Goal: Navigation & Orientation: Find specific page/section

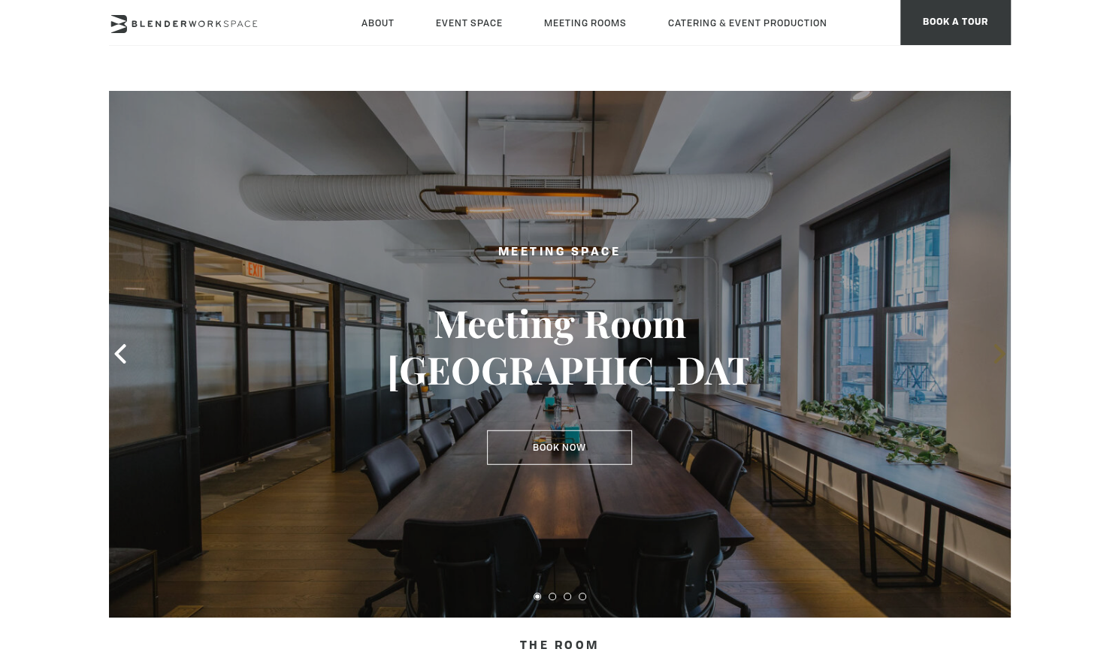
click at [999, 359] on icon at bounding box center [999, 354] width 11 height 20
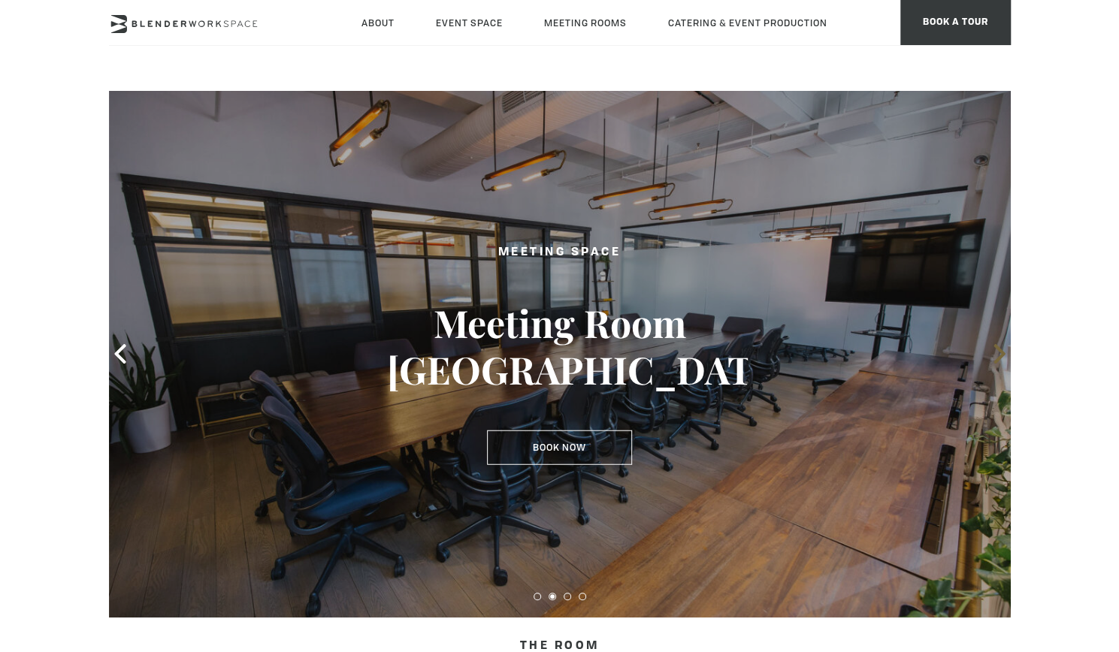
click at [999, 359] on icon at bounding box center [999, 354] width 11 height 20
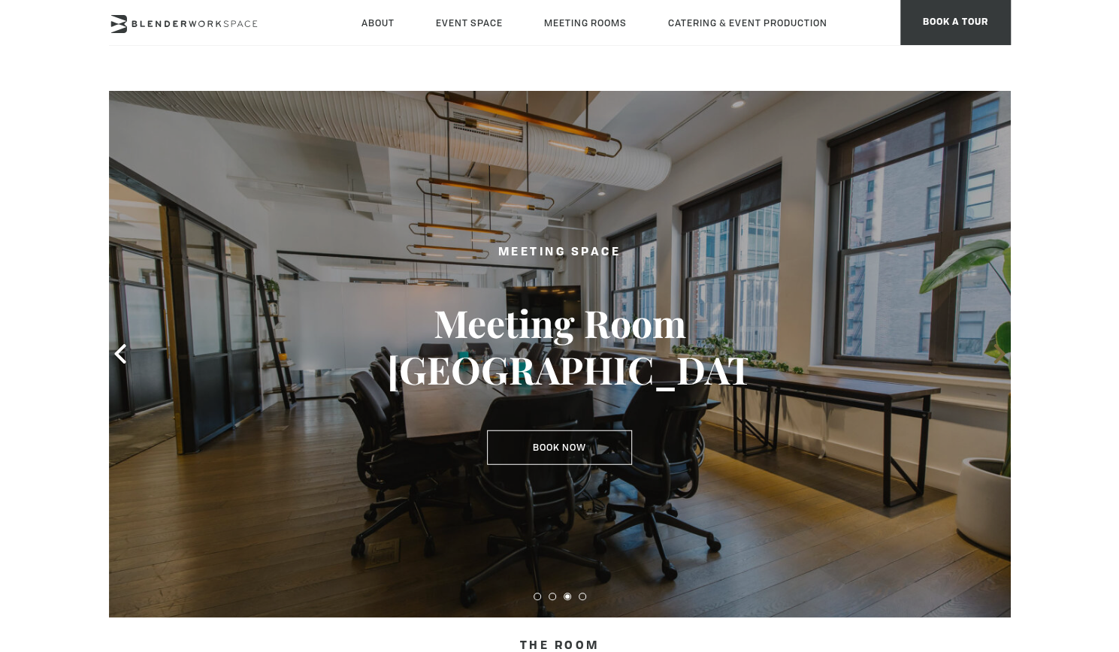
click at [999, 359] on icon at bounding box center [999, 354] width 11 height 20
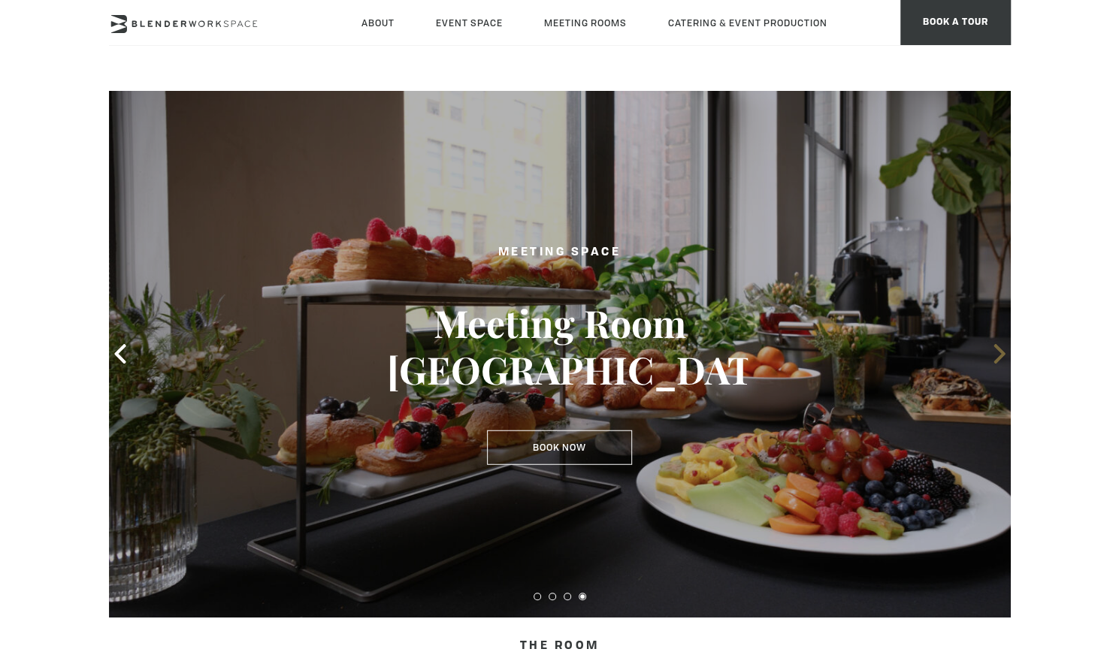
click at [999, 359] on icon at bounding box center [999, 354] width 11 height 20
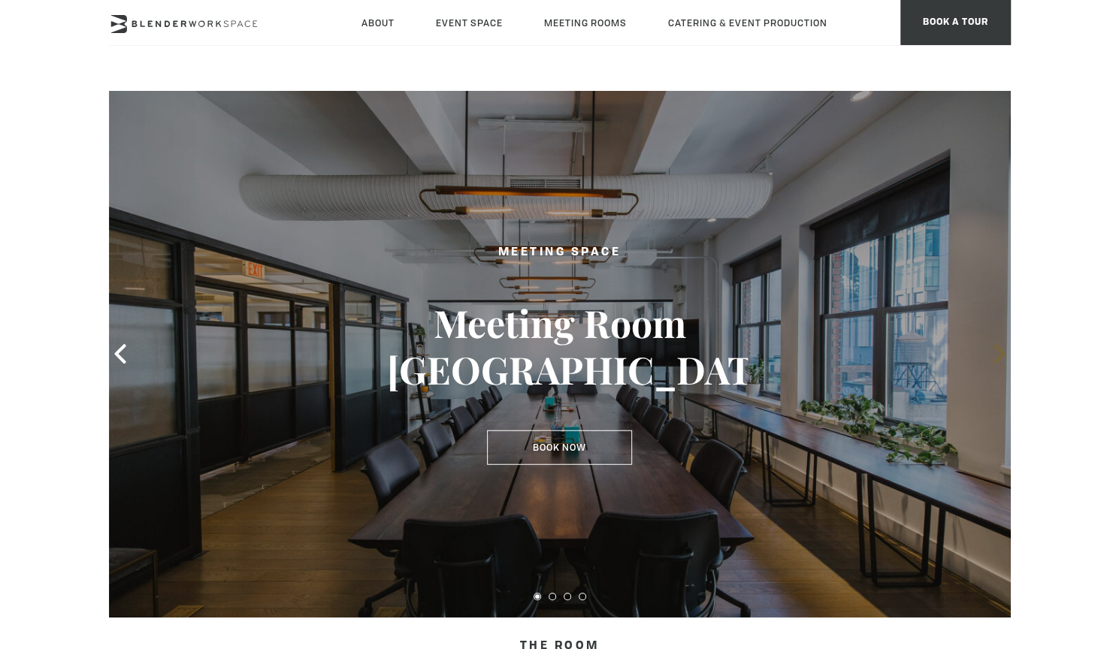
click at [999, 359] on icon at bounding box center [999, 354] width 11 height 20
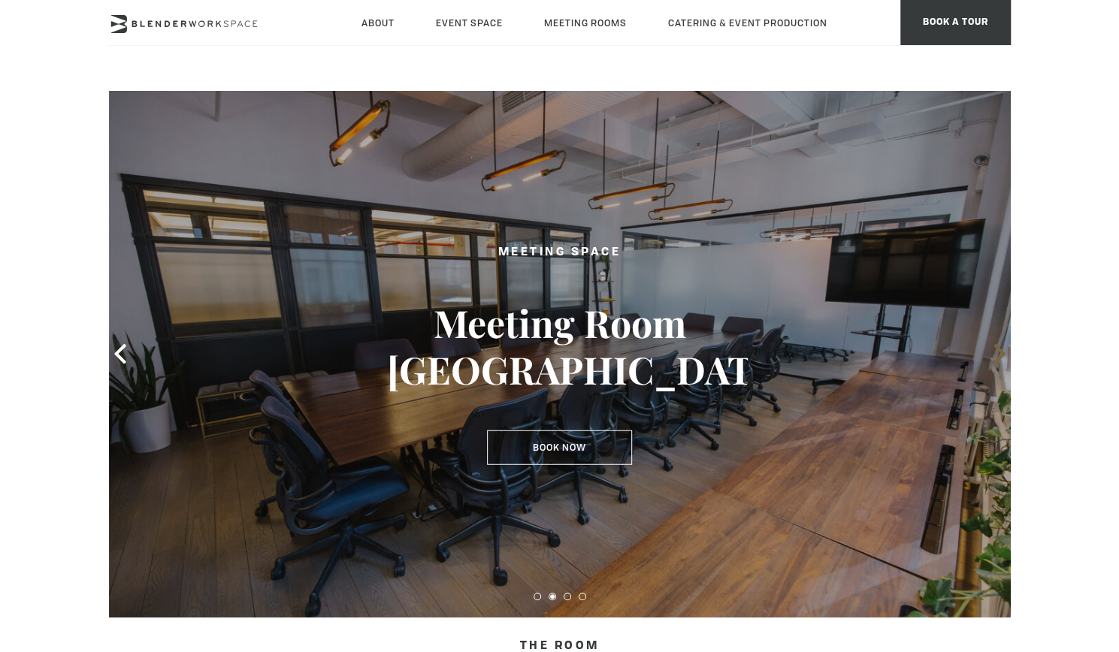
click at [999, 359] on icon at bounding box center [999, 354] width 11 height 20
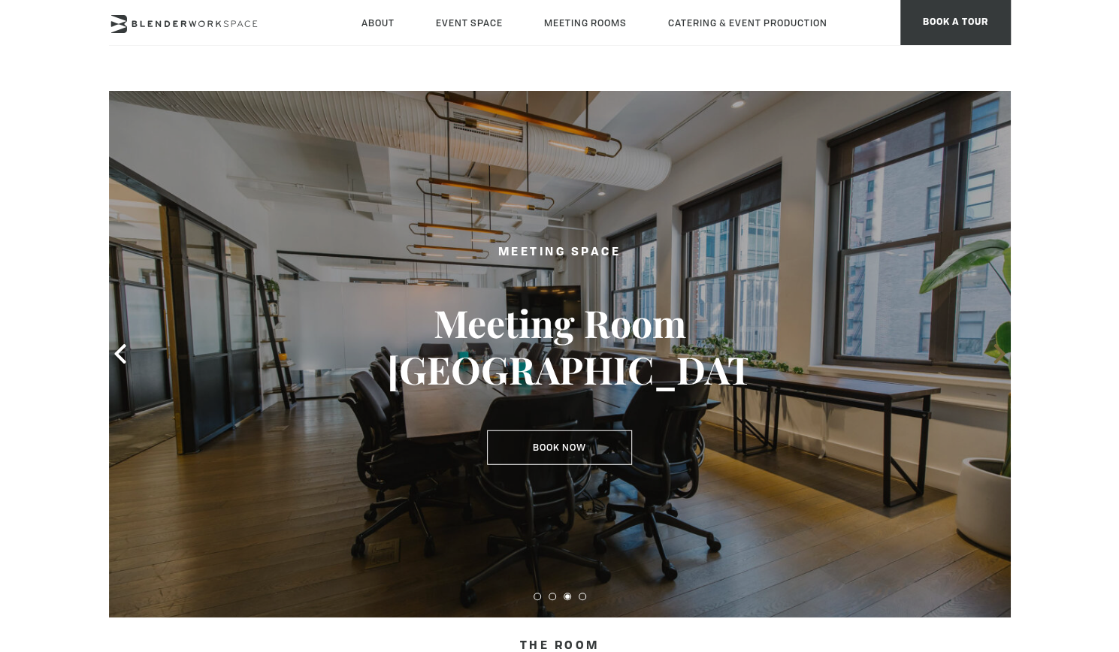
click at [999, 359] on icon at bounding box center [999, 354] width 11 height 20
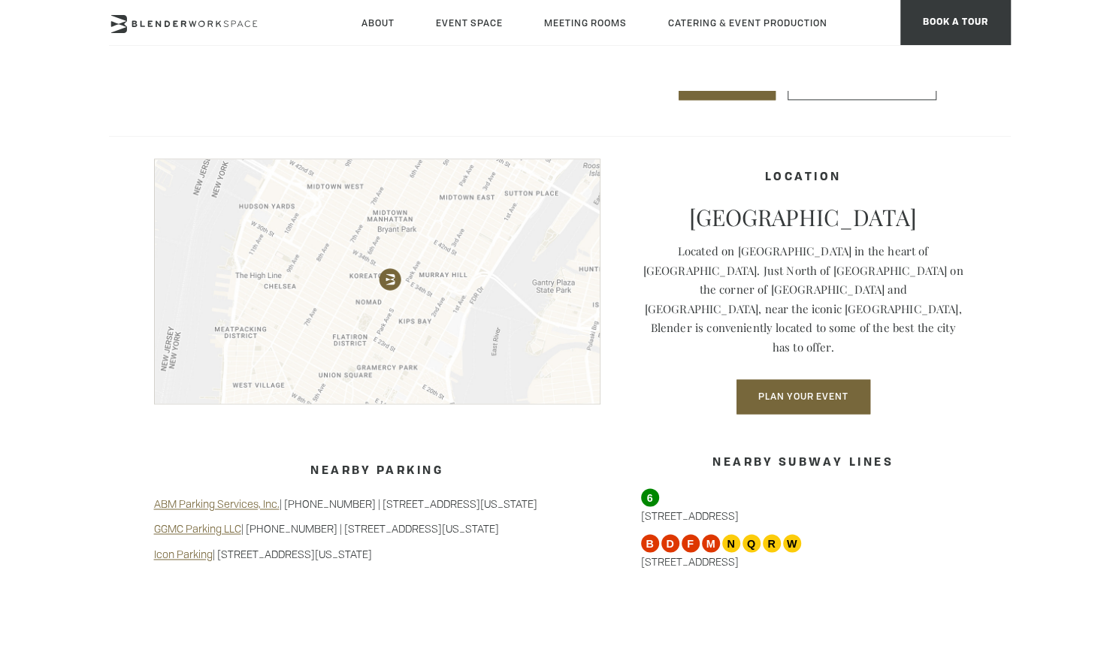
scroll to position [1105, 0]
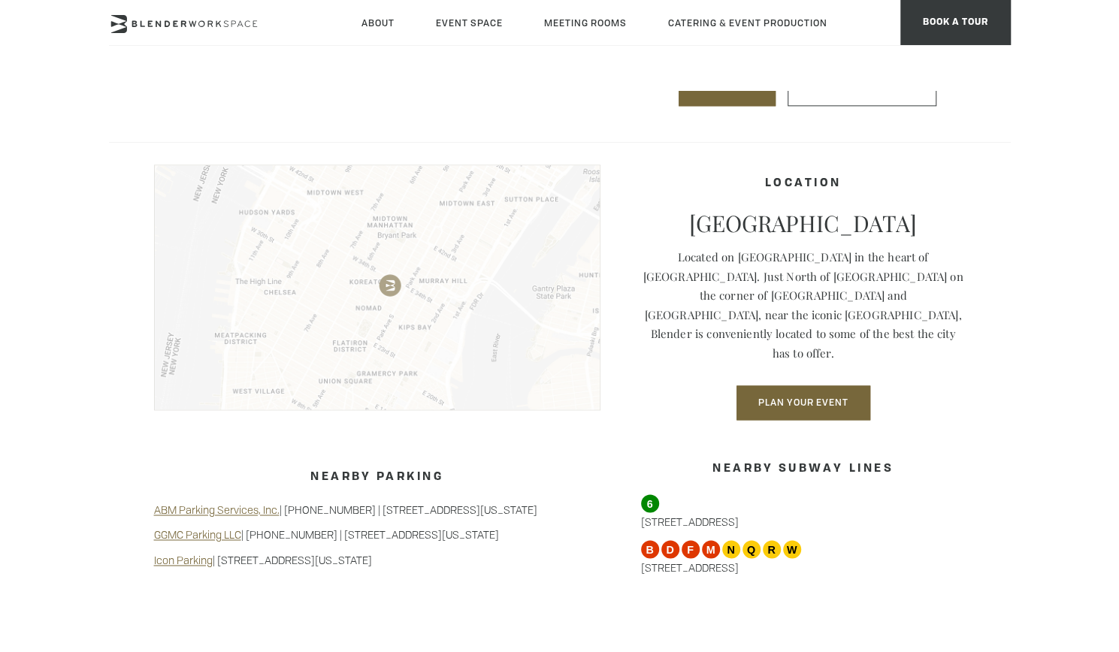
click at [490, 286] on img at bounding box center [377, 288] width 447 height 246
click at [410, 89] on header "About Neighborhood Global Collective Journal Event Space The Auditorium Event S…" at bounding box center [559, 45] width 1119 height 90
